Goal: Task Accomplishment & Management: Use online tool/utility

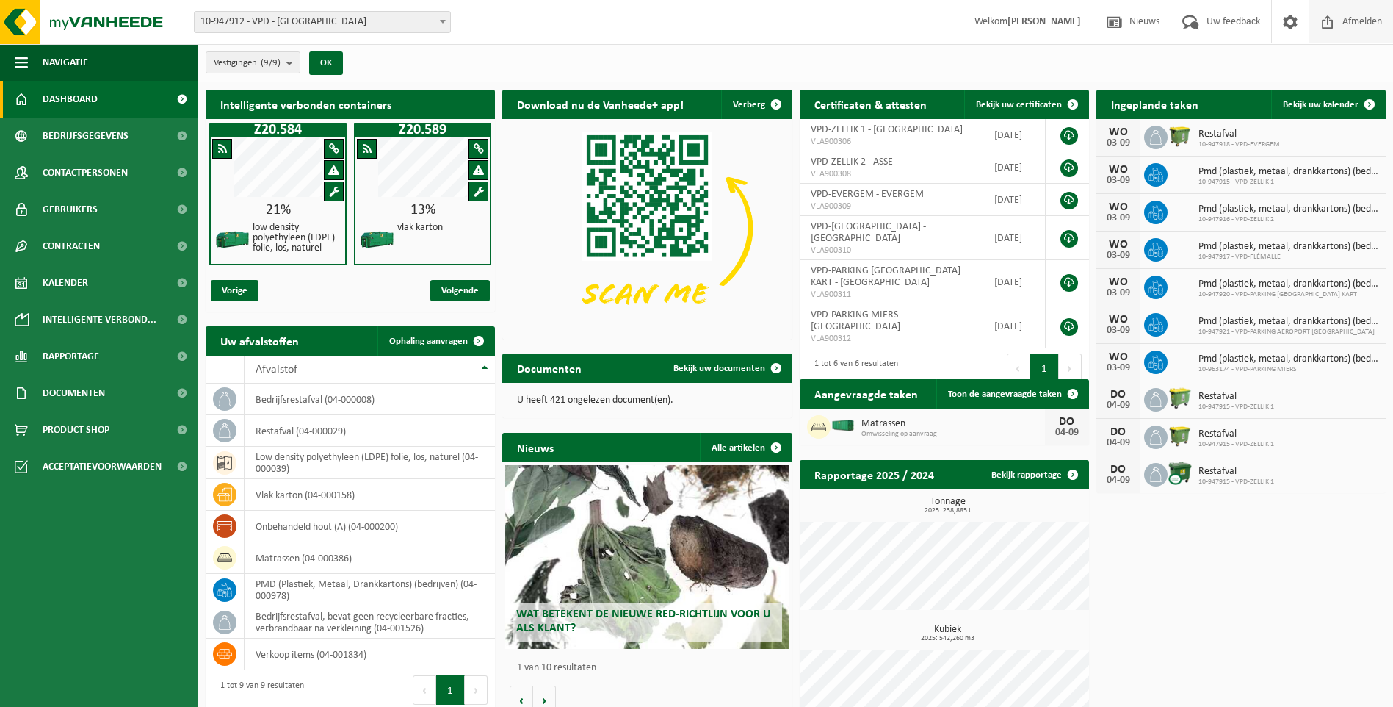
click at [1370, 17] on span "Afmelden" at bounding box center [1362, 21] width 47 height 43
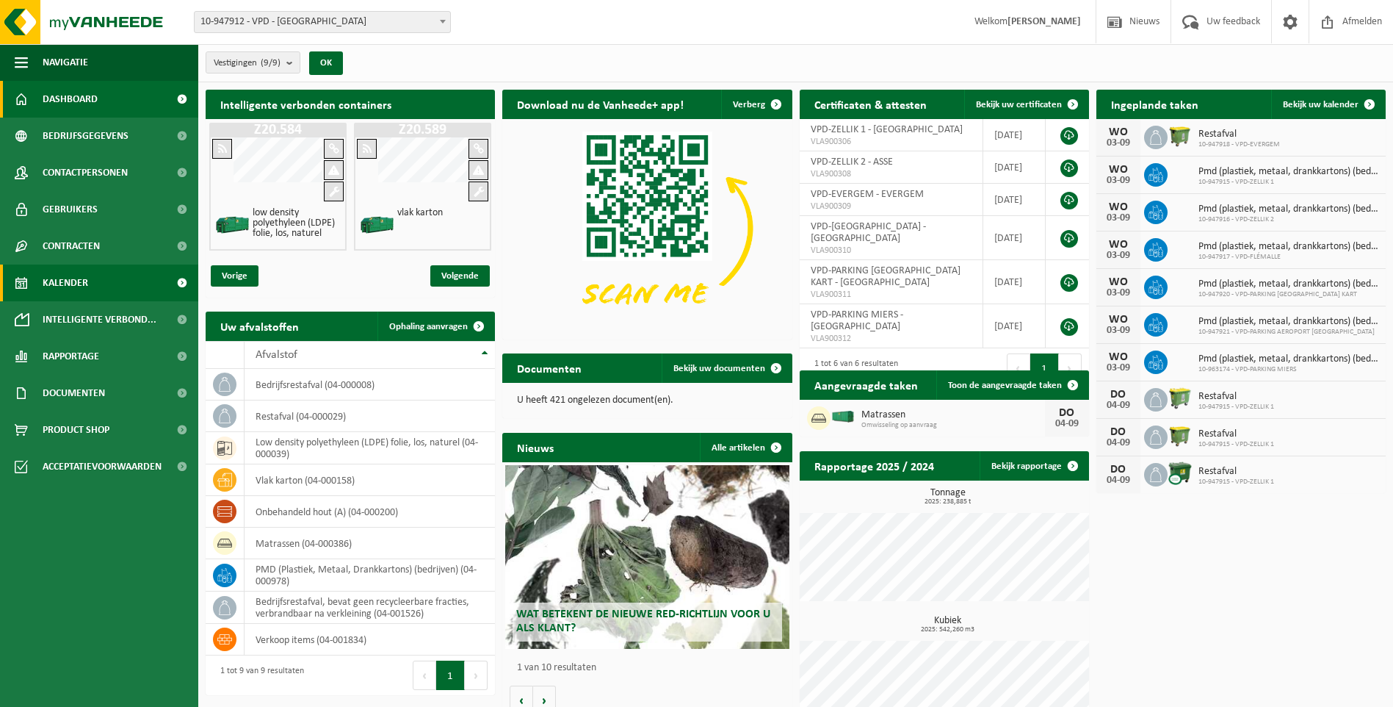
click at [58, 278] on span "Kalender" at bounding box center [66, 282] width 46 height 37
click at [1318, 103] on span "Bekijk uw kalender" at bounding box center [1321, 105] width 76 height 10
click at [1335, 98] on link "Bekijk uw kalender" at bounding box center [1328, 104] width 113 height 29
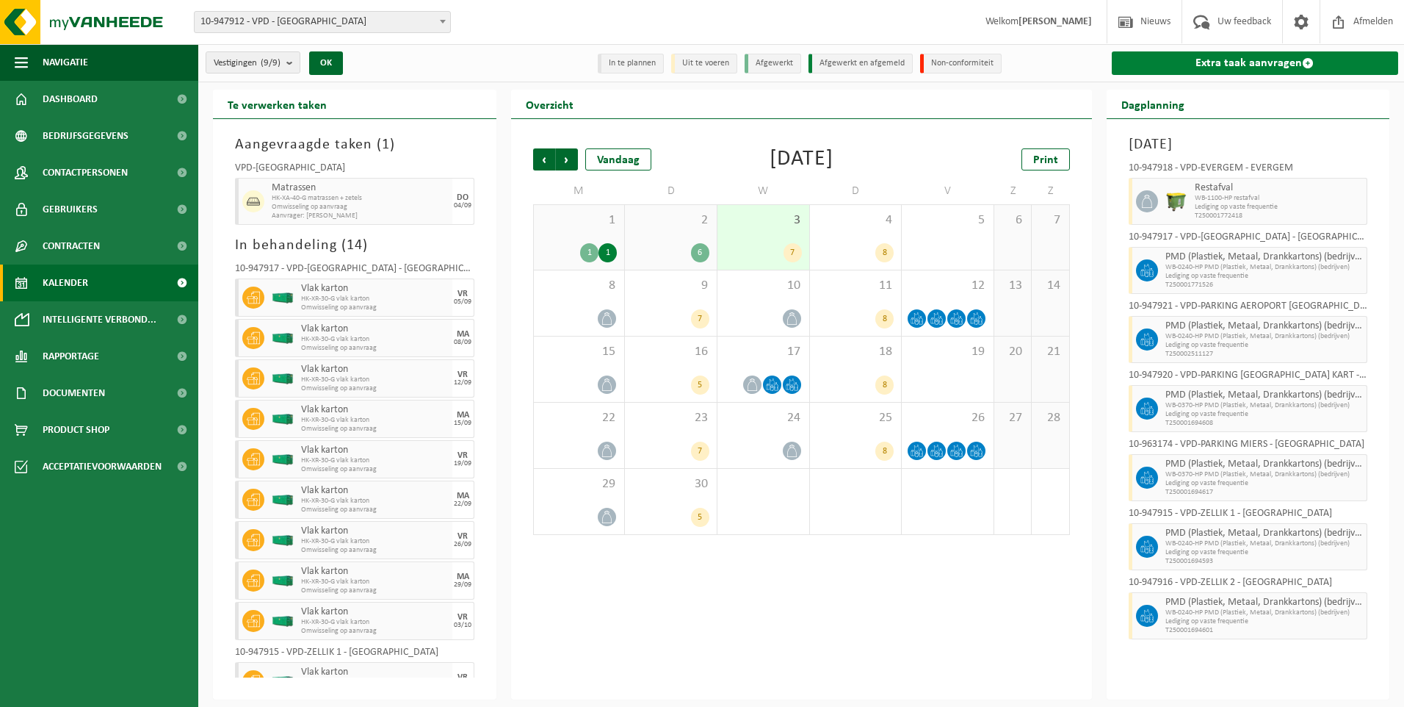
click at [1266, 61] on link "Extra taak aanvragen" at bounding box center [1255, 63] width 287 height 24
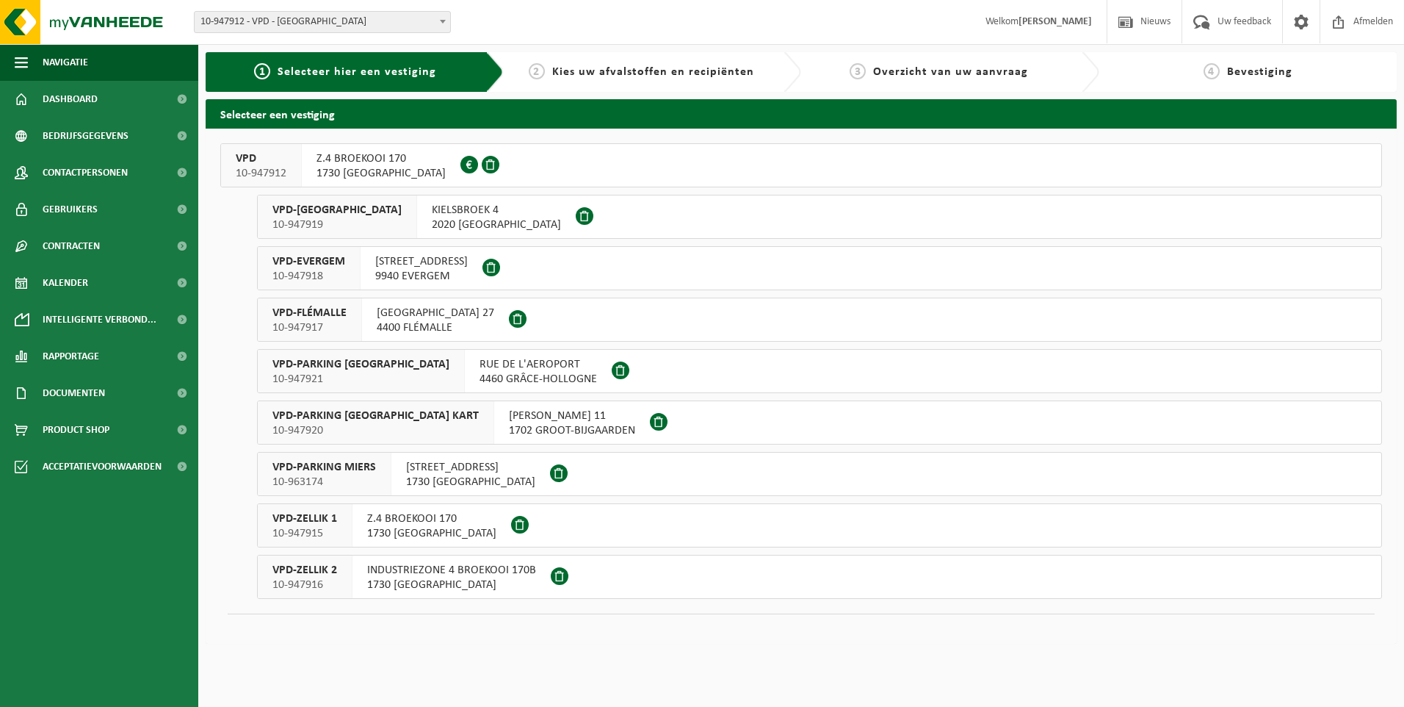
click at [301, 523] on span "VPD-ZELLIK 1" at bounding box center [305, 518] width 65 height 15
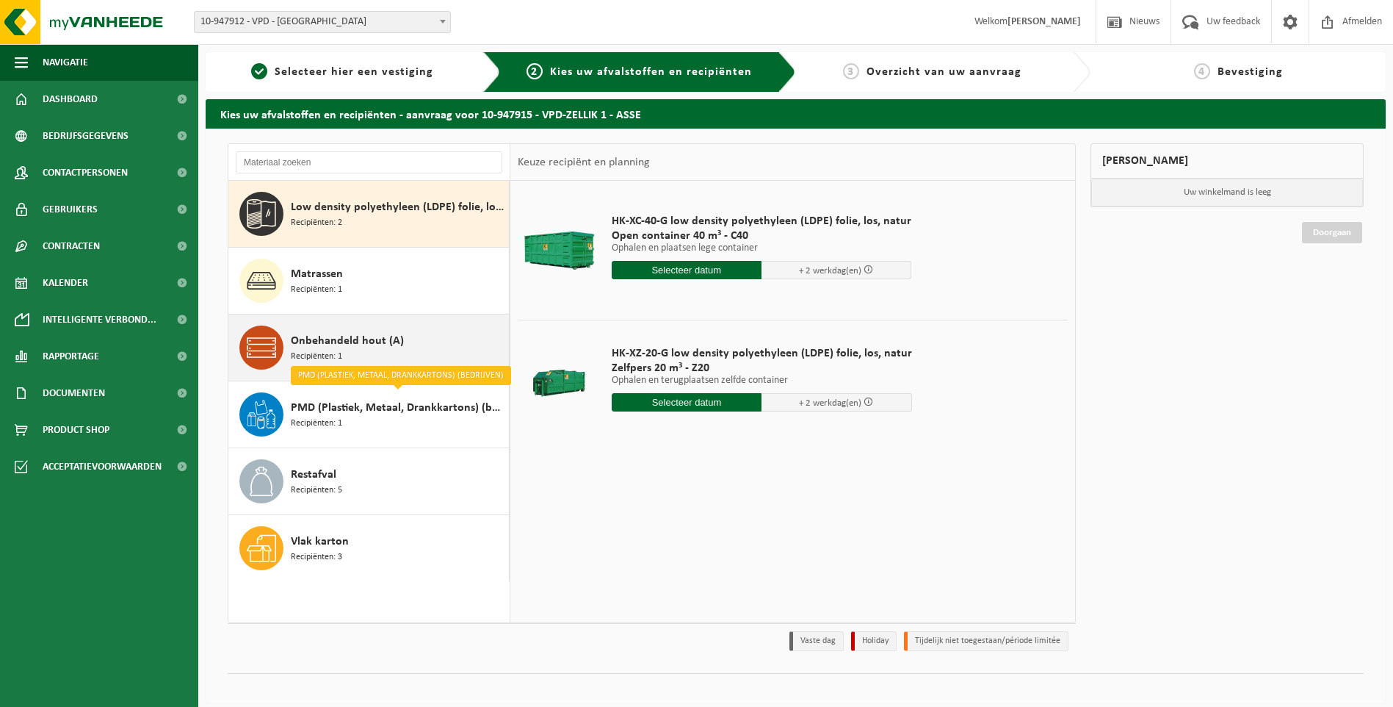
click at [342, 347] on span "Onbehandeld hout (A)" at bounding box center [347, 341] width 113 height 18
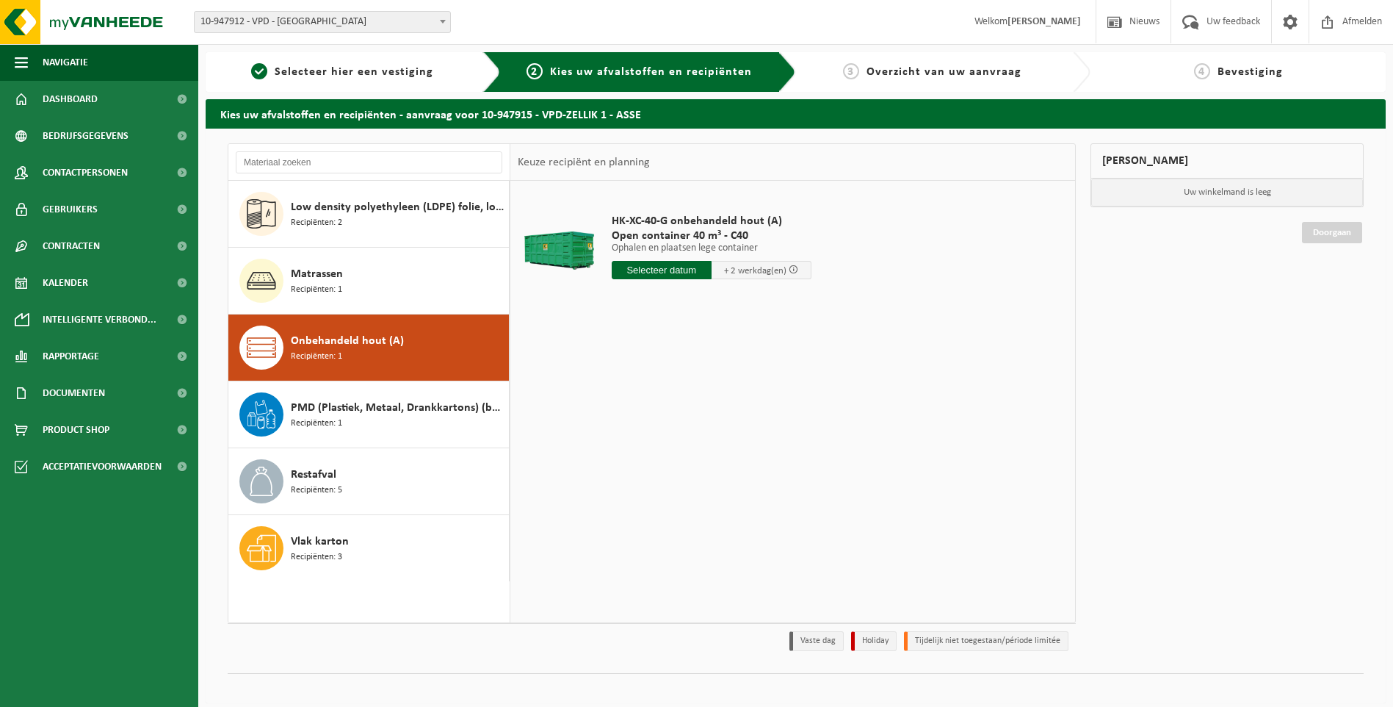
click at [644, 270] on input "text" at bounding box center [662, 270] width 100 height 18
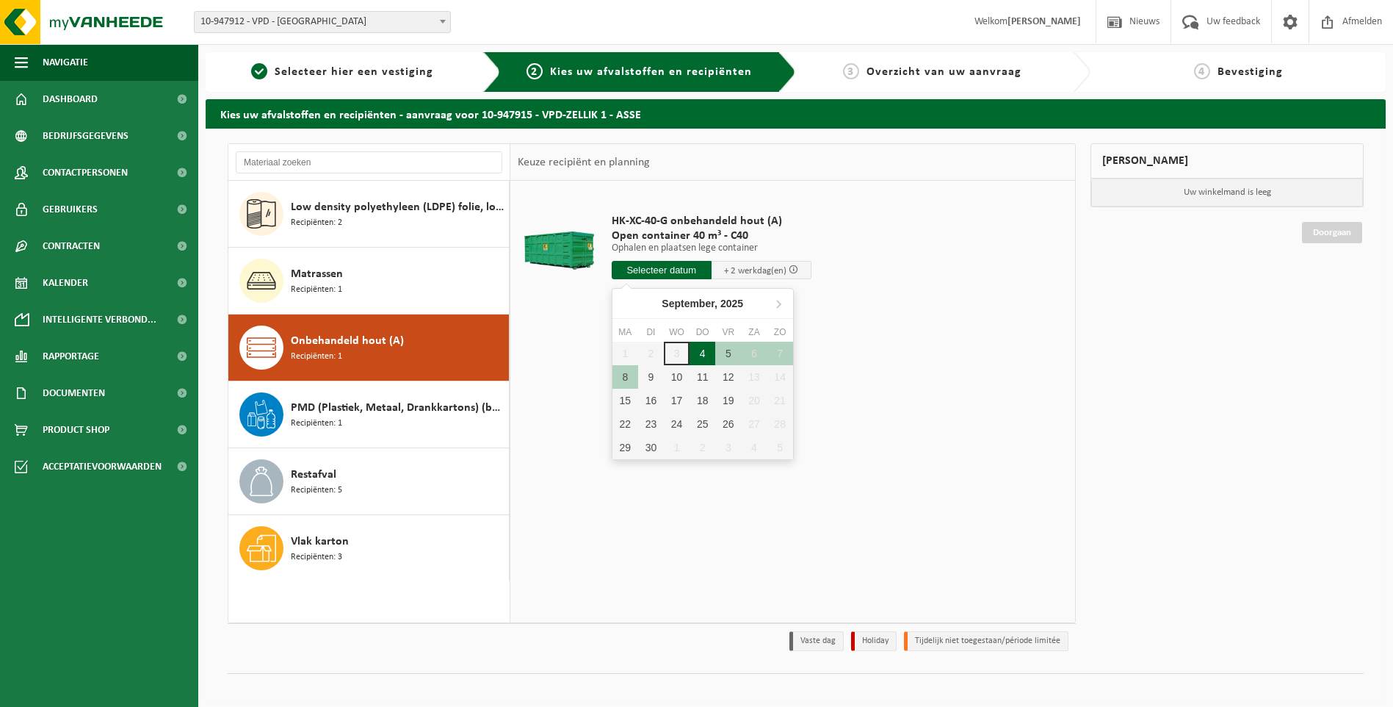
click at [702, 356] on div "4" at bounding box center [703, 354] width 26 height 24
type input "Van 2025-09-04"
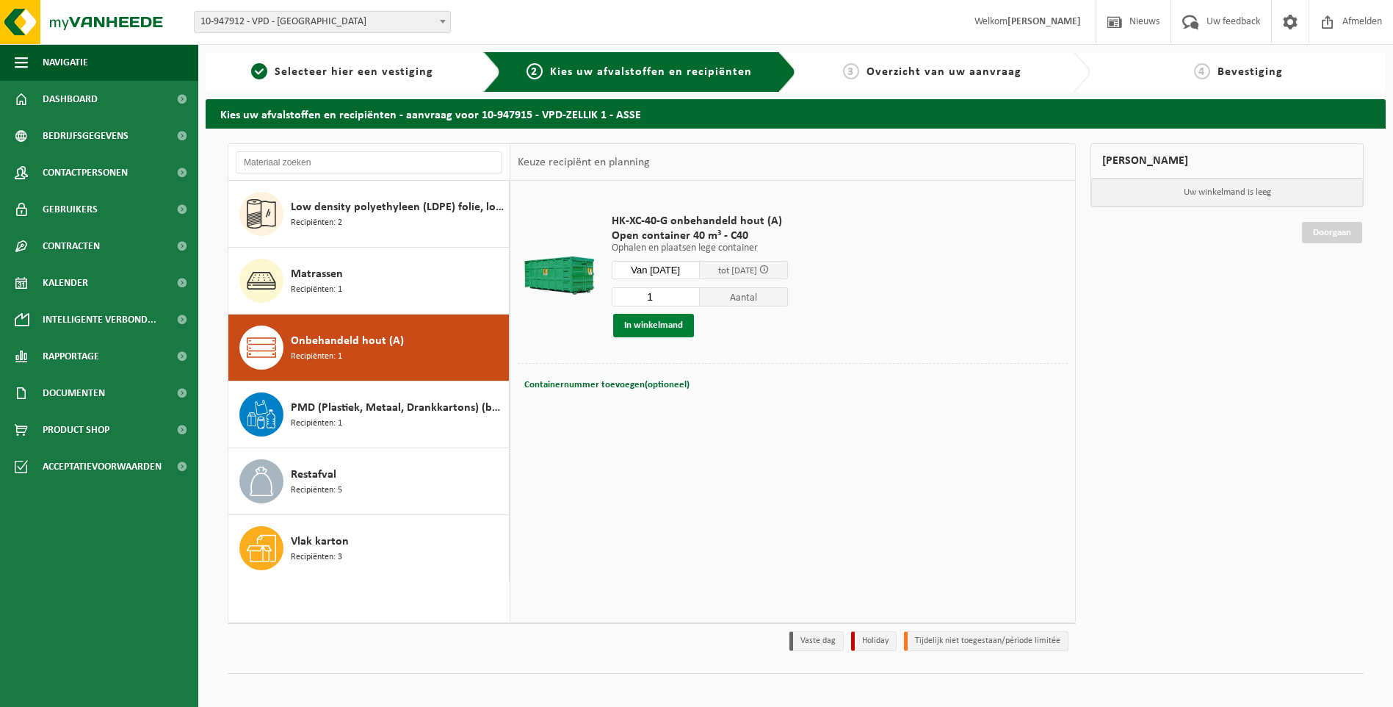
click at [657, 325] on button "In winkelmand" at bounding box center [653, 326] width 81 height 24
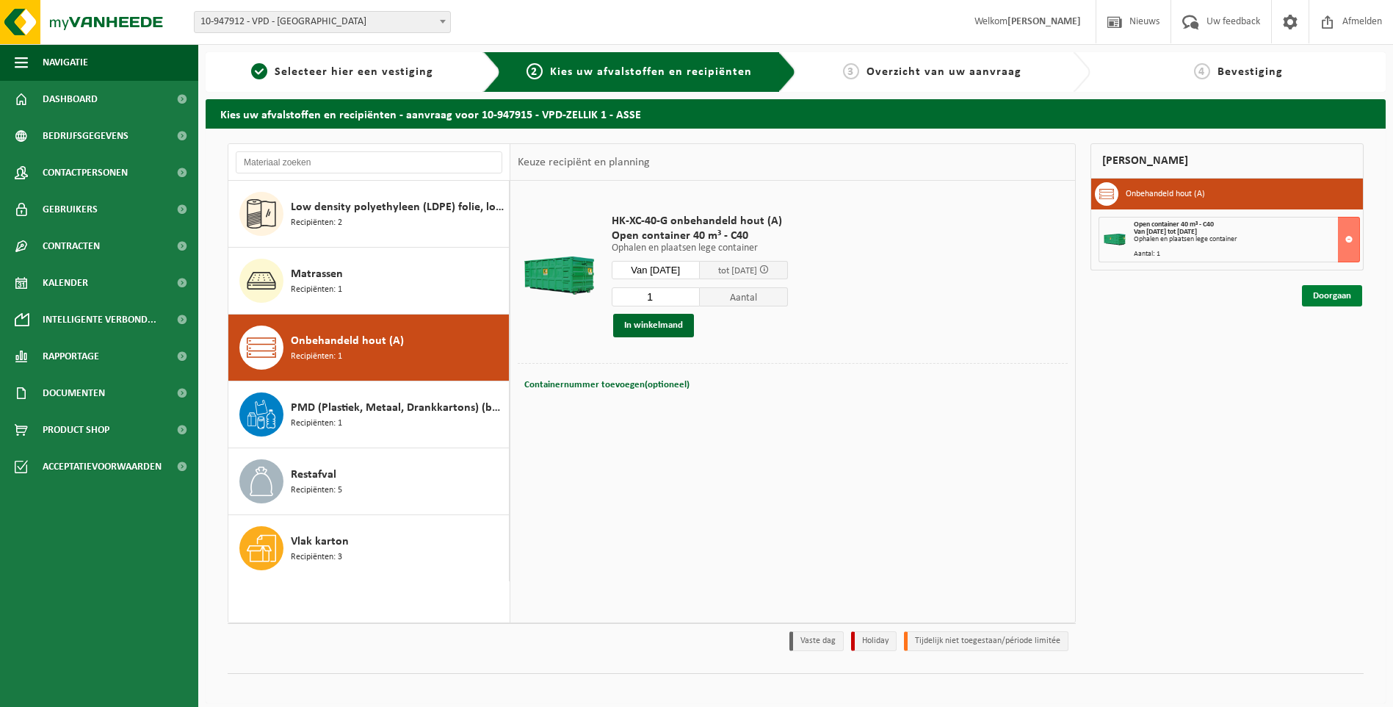
click at [1342, 292] on link "Doorgaan" at bounding box center [1332, 295] width 60 height 21
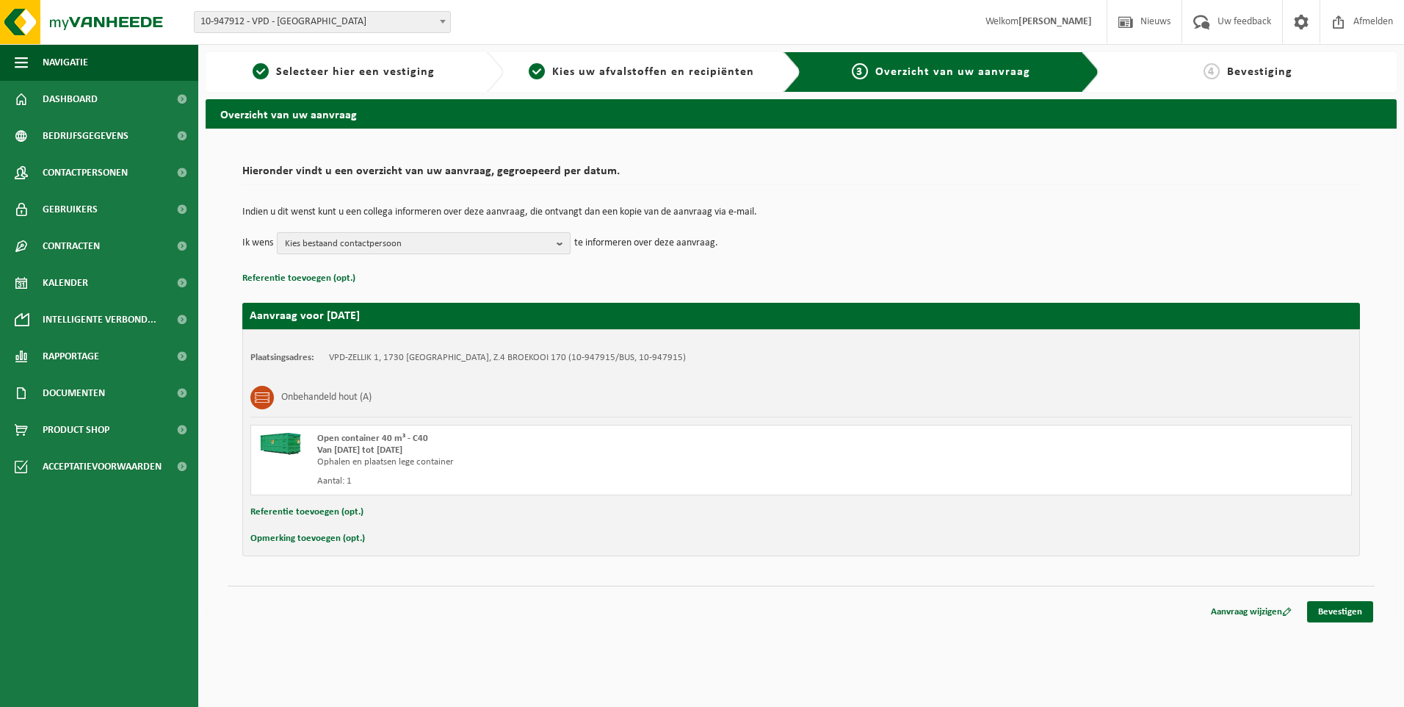
click at [549, 244] on span "Kies bestaand contactpersoon" at bounding box center [418, 244] width 266 height 22
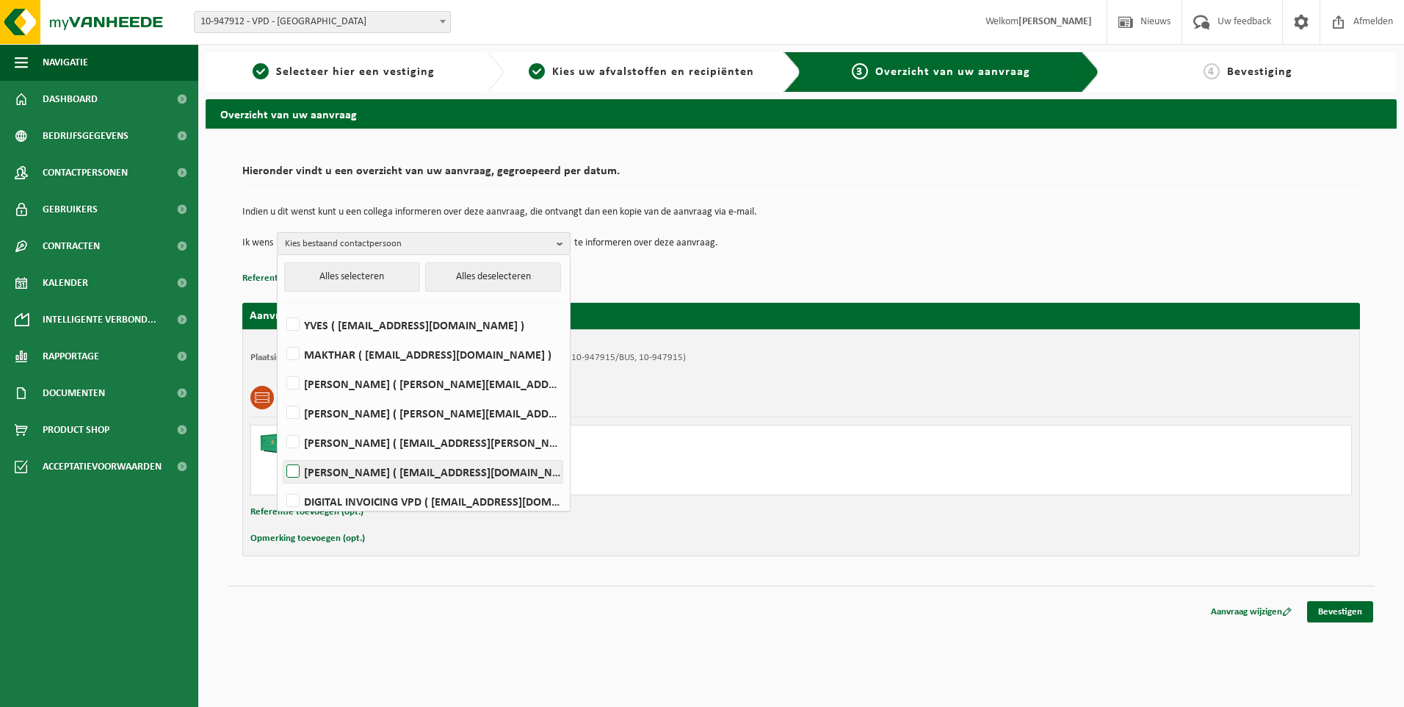
click at [416, 466] on label "[PERSON_NAME] ( [EMAIL_ADDRESS][DOMAIN_NAME] )" at bounding box center [423, 472] width 279 height 22
click at [281, 453] on input "[PERSON_NAME] ( [EMAIL_ADDRESS][DOMAIN_NAME] )" at bounding box center [281, 452] width 1 height 1
checkbox input "true"
click at [1334, 610] on link "Bevestigen" at bounding box center [1341, 611] width 66 height 21
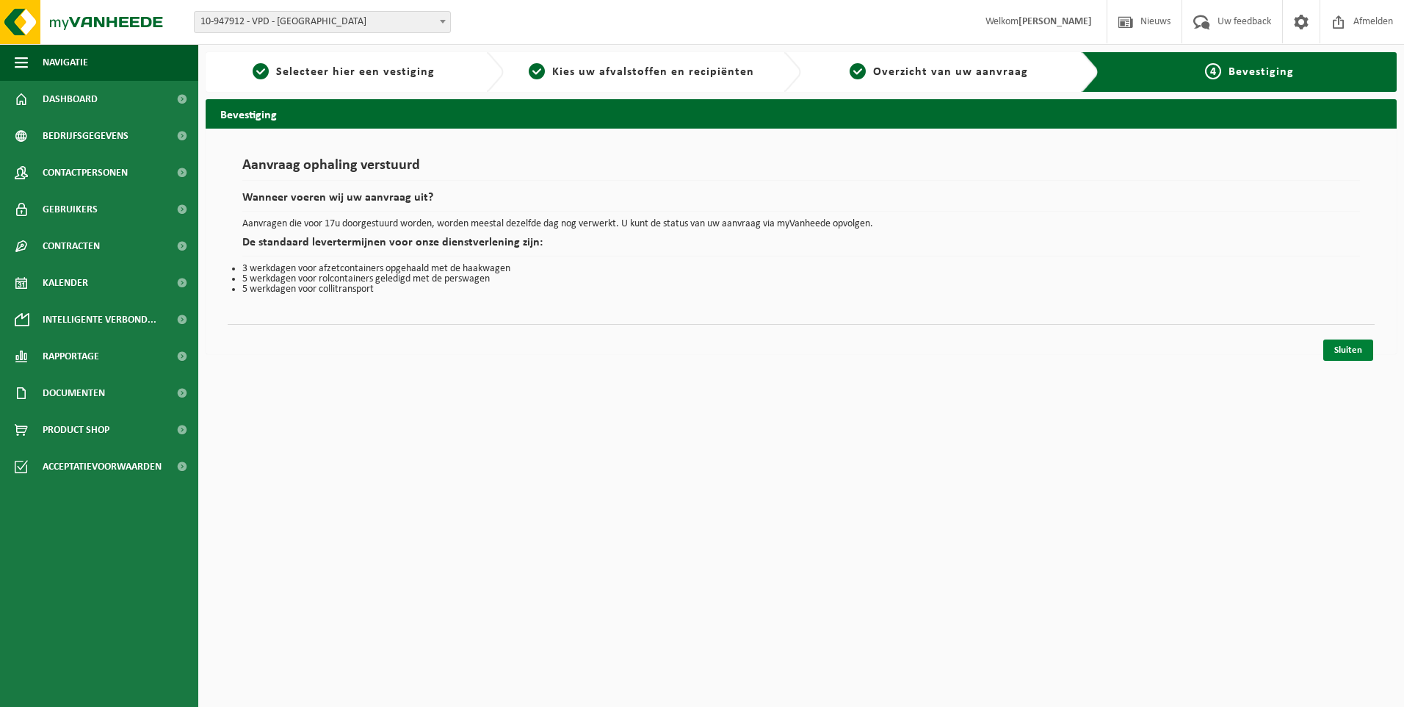
click at [1356, 349] on link "Sluiten" at bounding box center [1349, 349] width 50 height 21
